Goal: Task Accomplishment & Management: Manage account settings

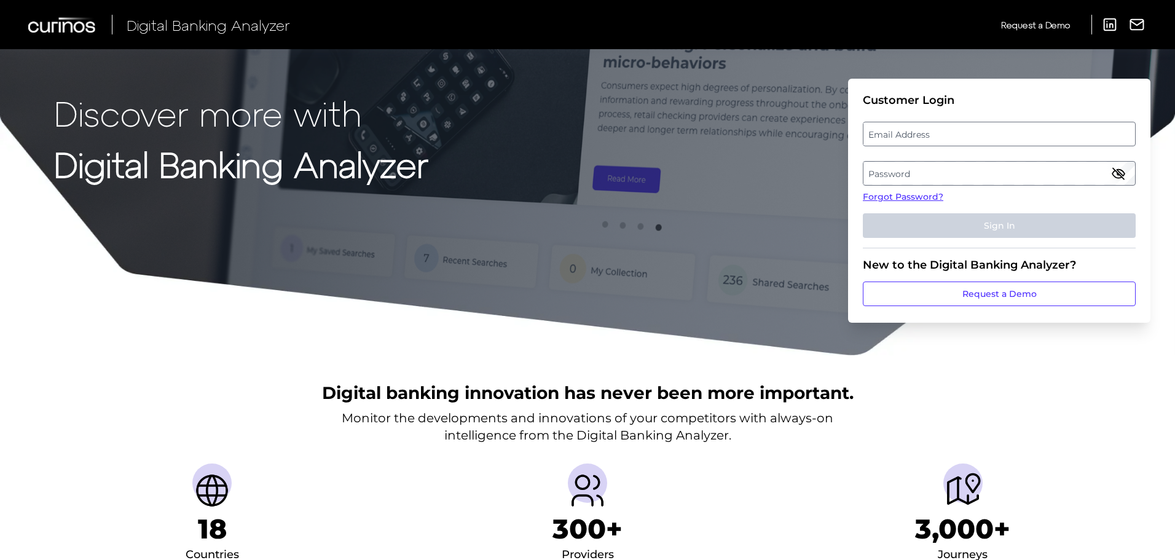
click at [944, 133] on label "Email Address" at bounding box center [999, 134] width 271 height 22
click at [944, 133] on input "email" at bounding box center [999, 134] width 273 height 25
type input "l"
type input "[EMAIL_ADDRESS][PERSON_NAME][DOMAIN_NAME]"
click at [891, 195] on link "Forgot Password?" at bounding box center [999, 197] width 273 height 13
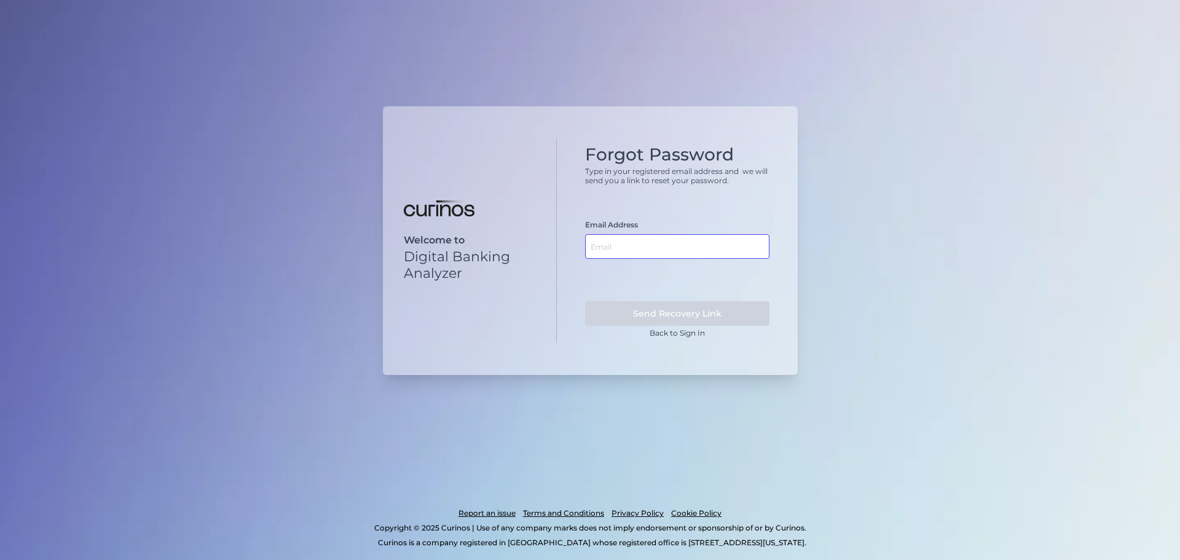
click at [664, 250] on input "text" at bounding box center [677, 246] width 184 height 25
type input "[EMAIL_ADDRESS][PERSON_NAME][DOMAIN_NAME]"
click at [663, 309] on button "Send Recovery Link" at bounding box center [677, 313] width 184 height 25
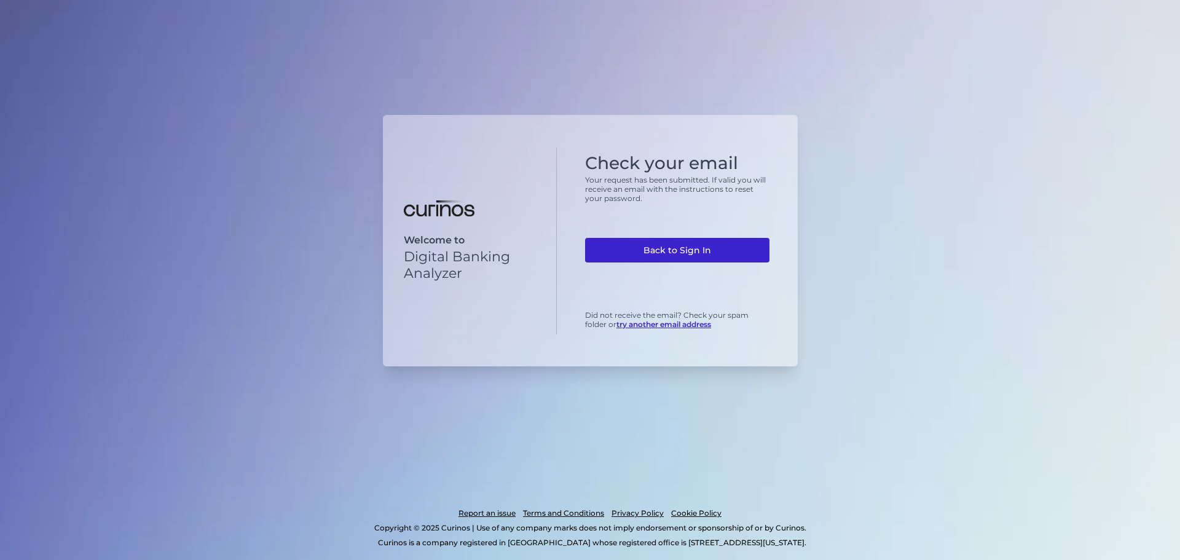
click at [695, 253] on link "Back to Sign In" at bounding box center [677, 250] width 184 height 25
